Goal: Transaction & Acquisition: Purchase product/service

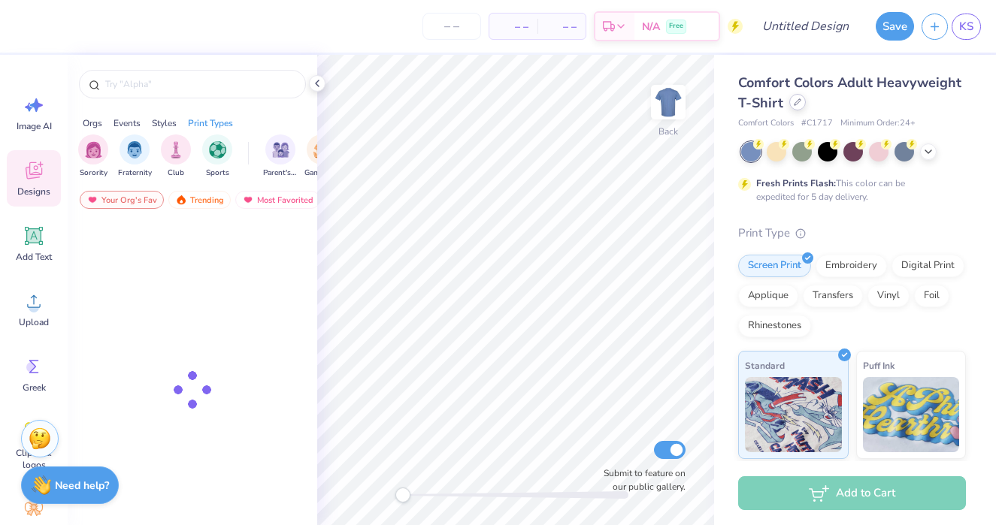
click at [794, 109] on div at bounding box center [797, 102] width 17 height 17
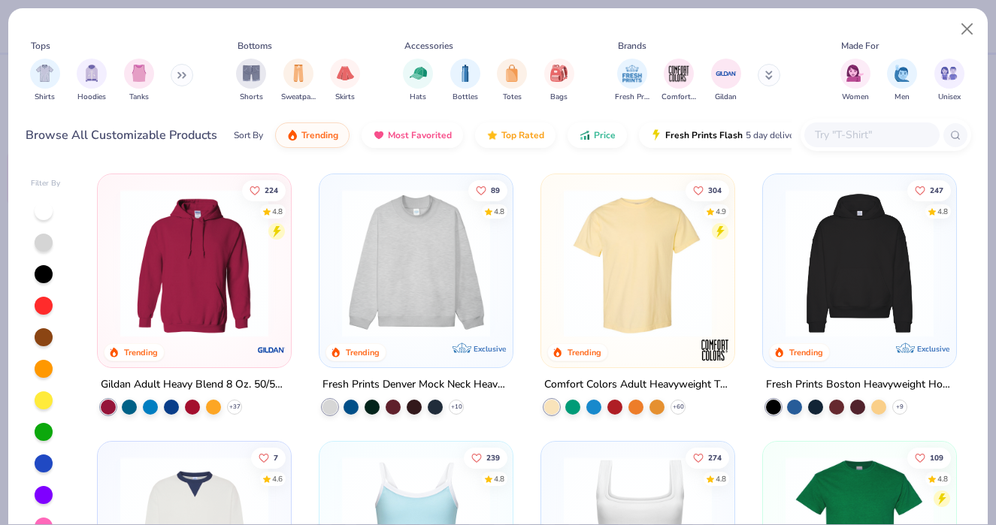
click at [441, 277] on img at bounding box center [415, 263] width 163 height 148
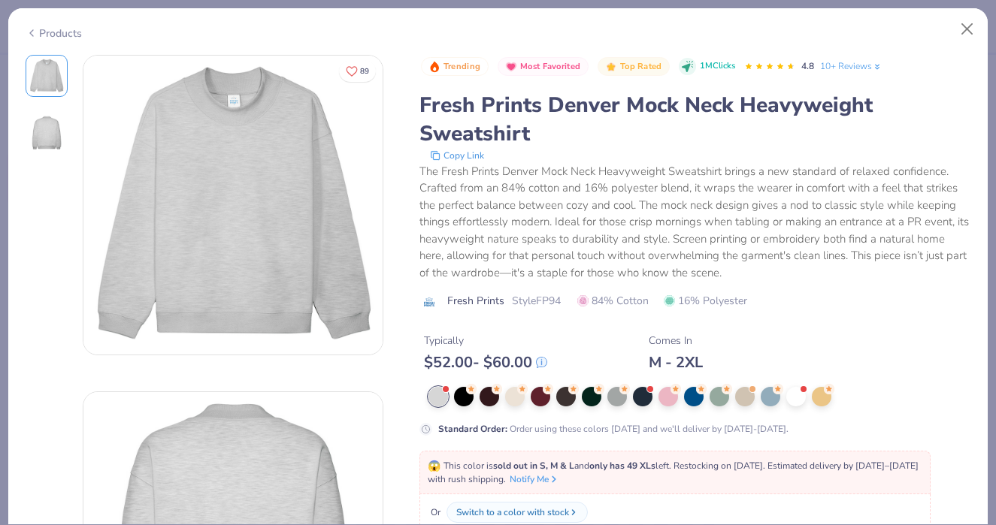
scroll to position [61, 0]
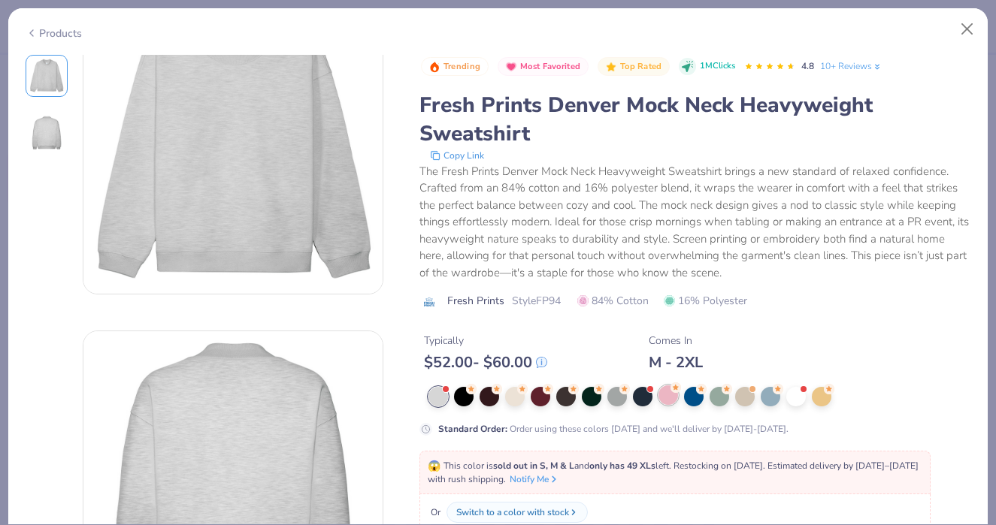
click at [668, 399] on div at bounding box center [668, 396] width 20 height 20
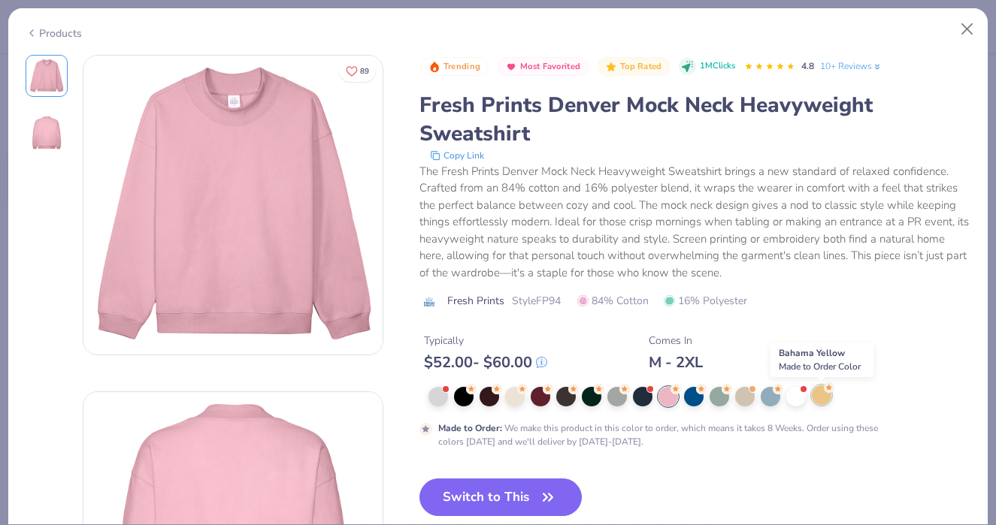
click at [821, 398] on div at bounding box center [822, 396] width 20 height 20
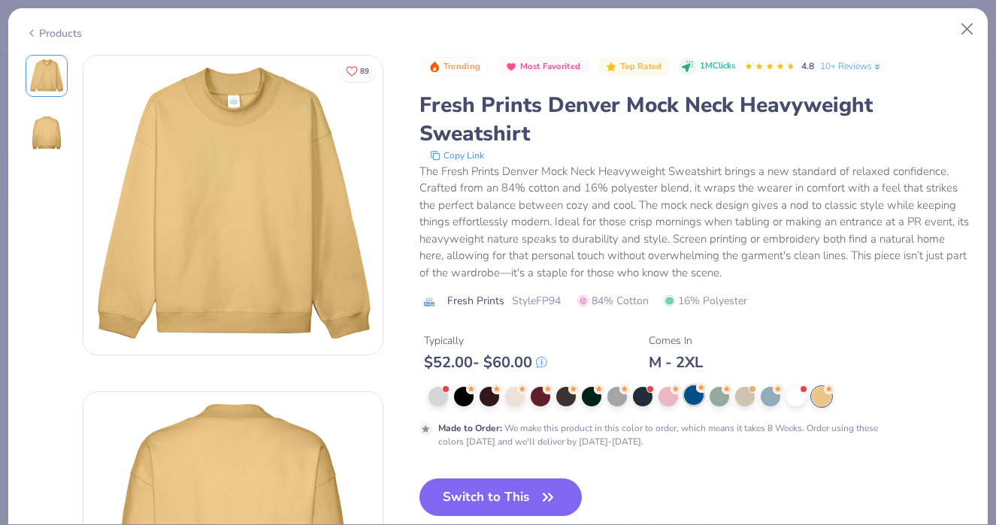
click at [685, 399] on div at bounding box center [694, 396] width 20 height 20
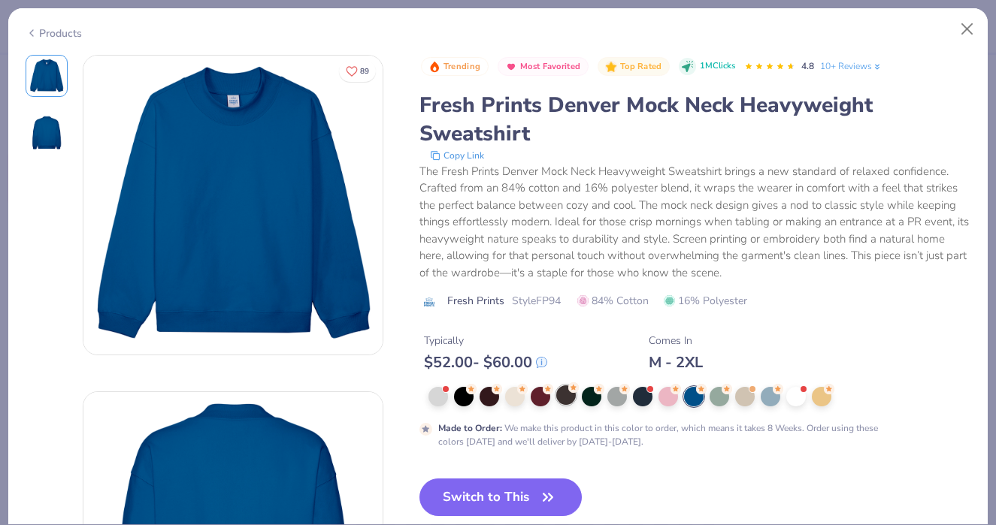
click at [565, 398] on div at bounding box center [566, 396] width 20 height 20
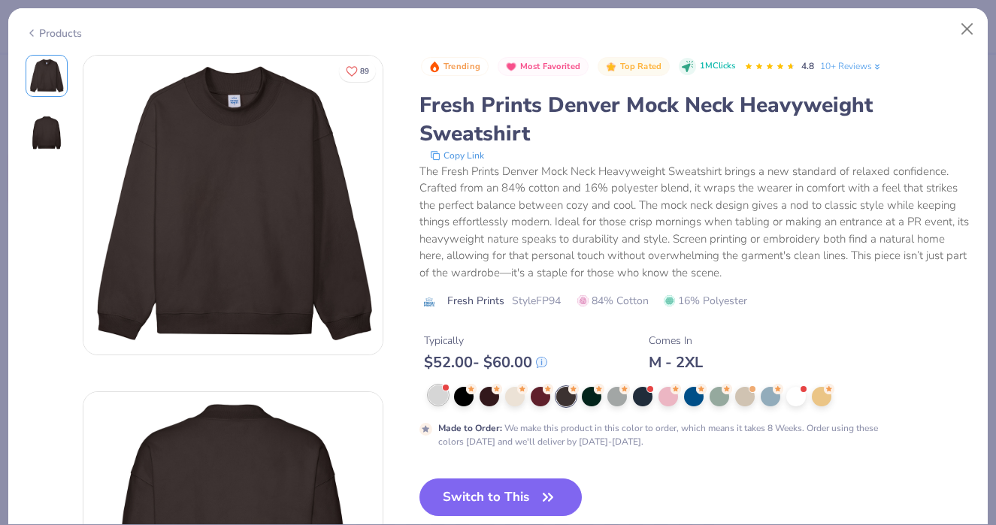
click at [432, 401] on div at bounding box center [438, 396] width 20 height 20
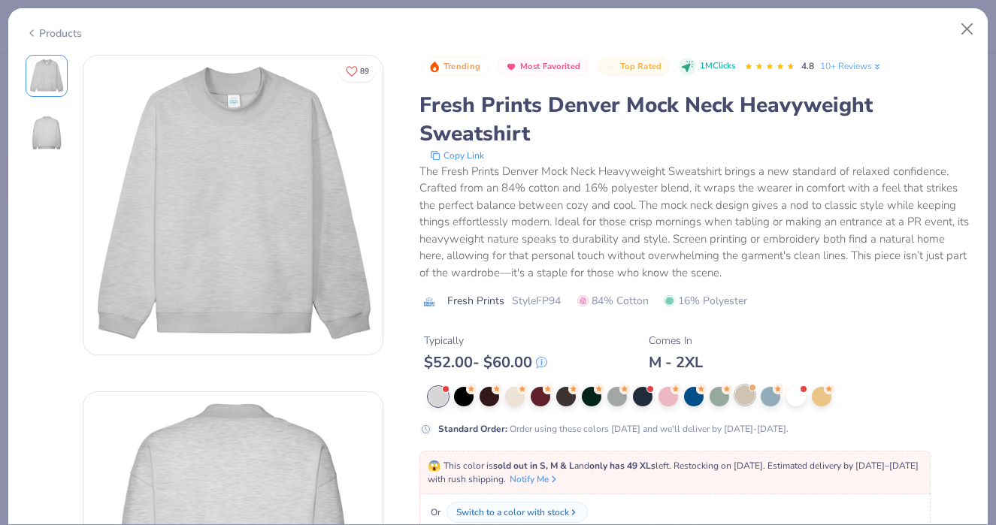
click at [742, 396] on div at bounding box center [745, 396] width 20 height 20
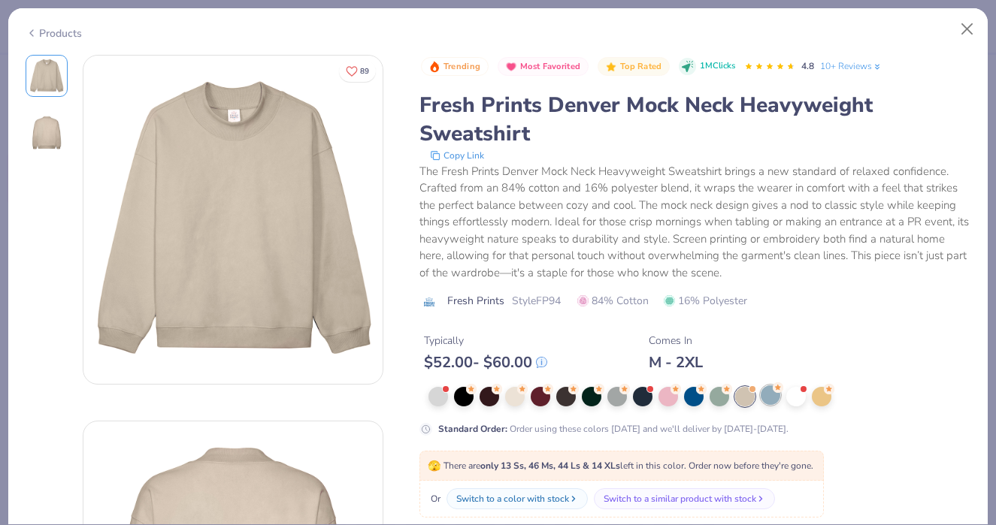
click at [771, 395] on div at bounding box center [771, 396] width 20 height 20
